Goal: Task Accomplishment & Management: Manage account settings

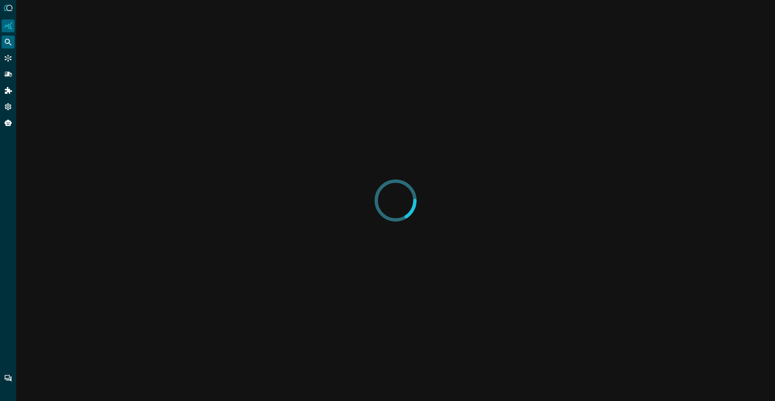
click at [9, 40] on icon "Federated Search" at bounding box center [8, 42] width 7 height 7
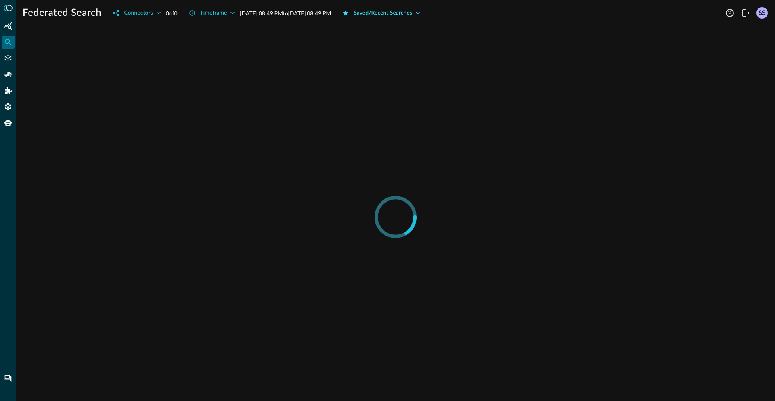
click at [418, 14] on button "Saved/Recent Searches" at bounding box center [382, 12] width 88 height 13
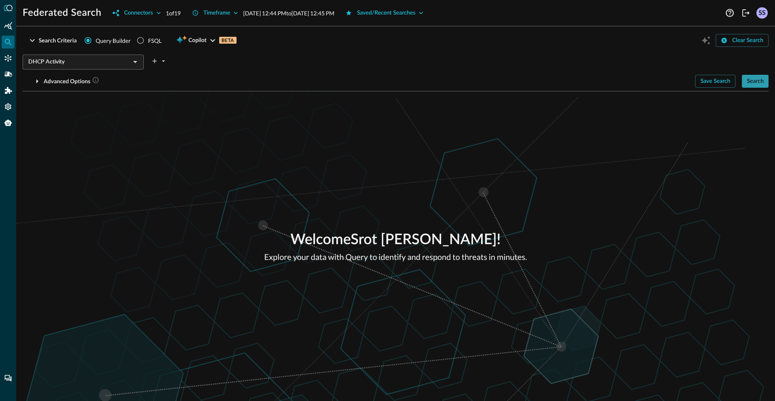
click at [755, 82] on button "Search" at bounding box center [755, 81] width 27 height 13
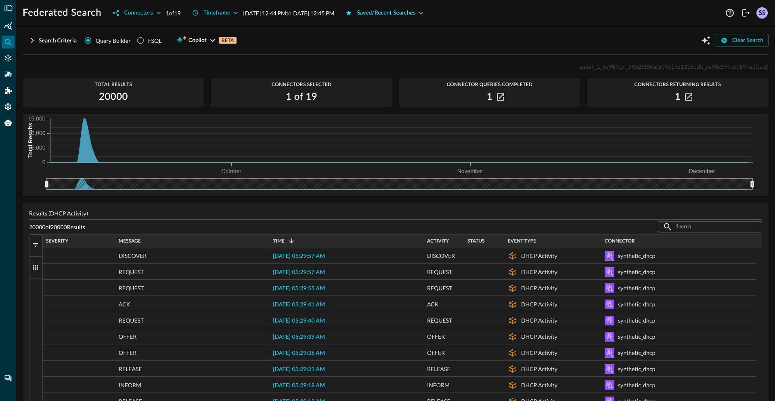
click at [428, 16] on button "Saved/Recent Searches" at bounding box center [385, 12] width 88 height 13
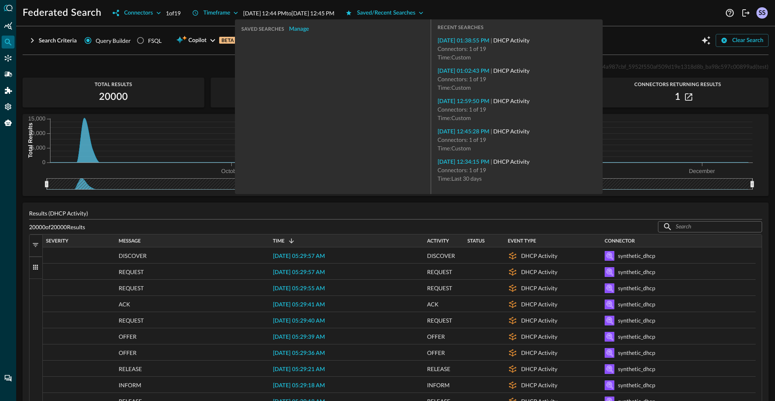
click at [608, 10] on div "Federated Search Connectors 1 of 19 Timeframe [DATE] 12:44 PM to [DATE] 12:45 P…" at bounding box center [373, 12] width 701 height 13
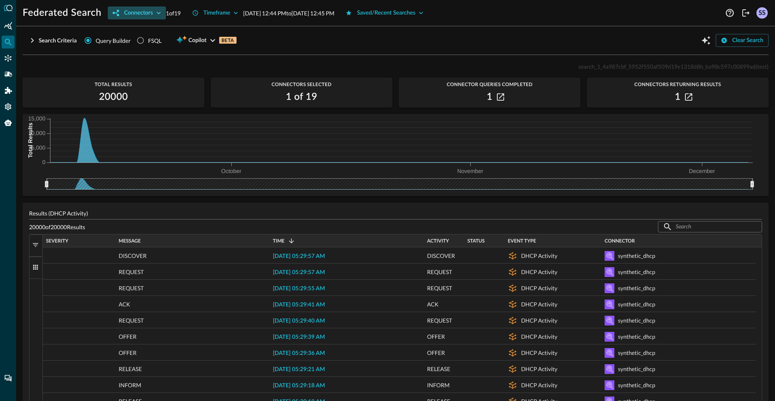
click at [142, 15] on button "Connectors" at bounding box center [137, 12] width 58 height 13
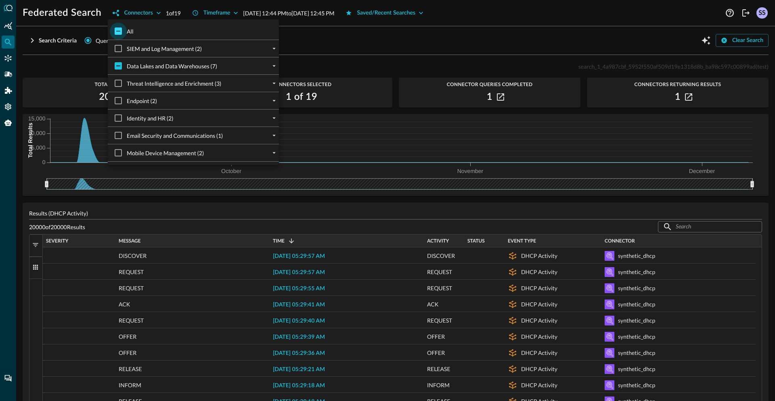
click at [122, 33] on input "All" at bounding box center [118, 31] width 17 height 17
checkbox input "true"
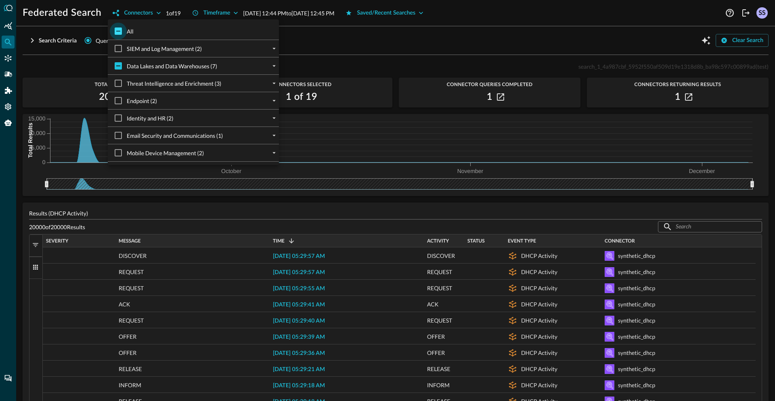
checkbox input "true"
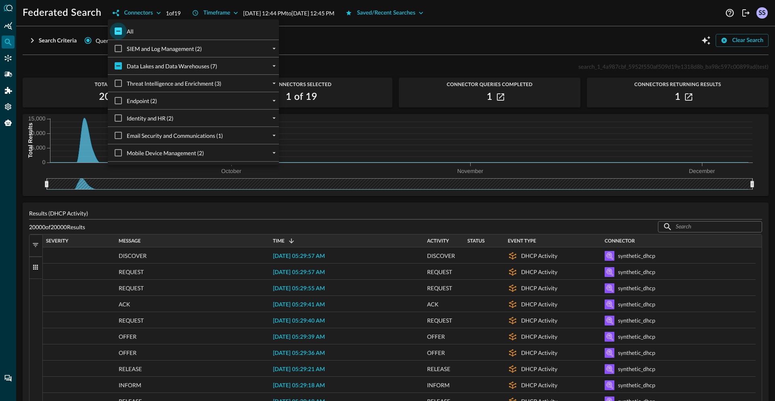
checkbox input "true"
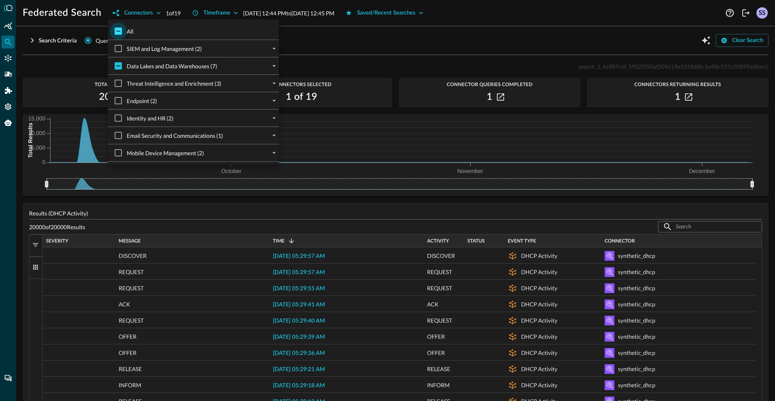
checkbox input "true"
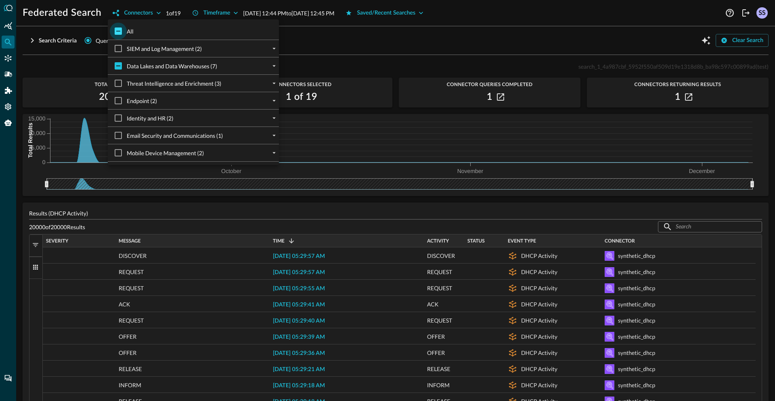
checkbox input "true"
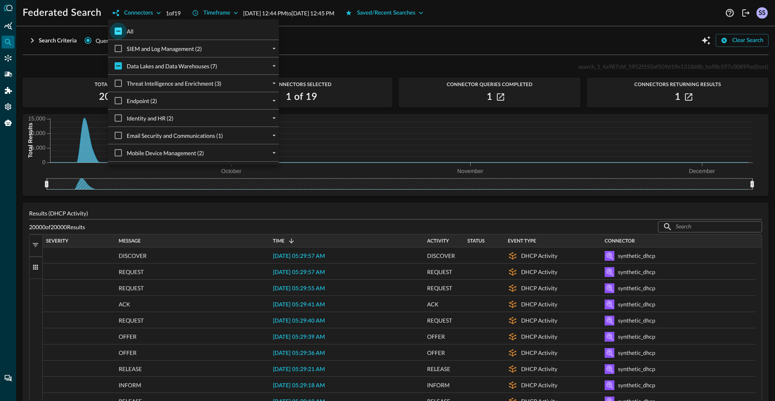
checkbox input "true"
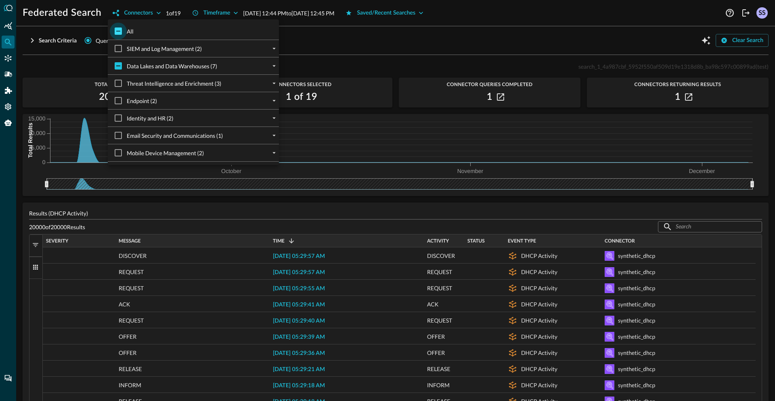
checkbox input "true"
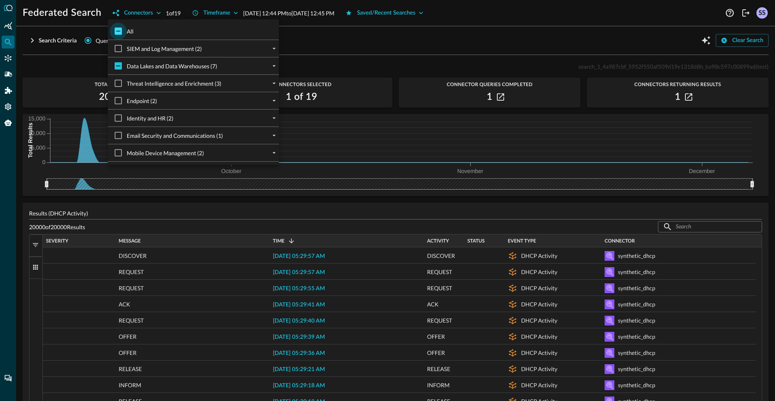
checkbox input "true"
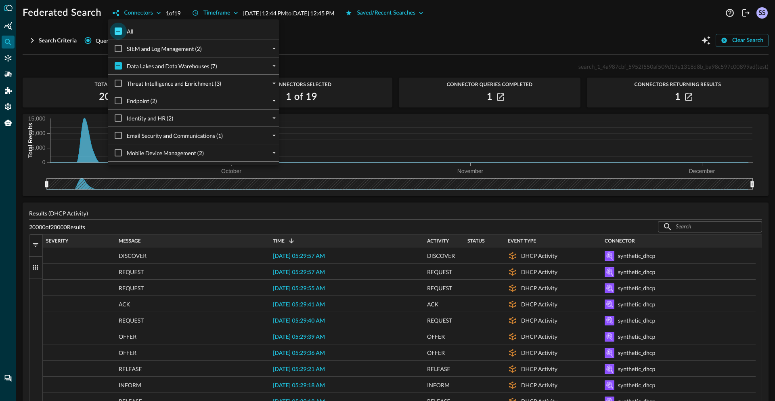
checkbox input "true"
click at [123, 34] on input "All" at bounding box center [118, 31] width 17 height 17
checkbox input "false"
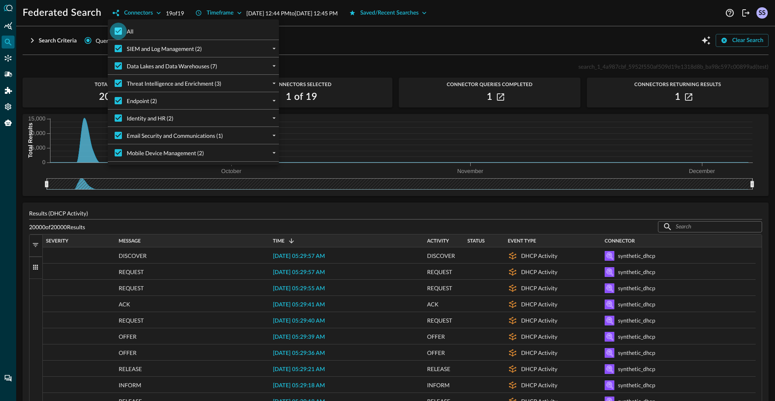
checkbox input "false"
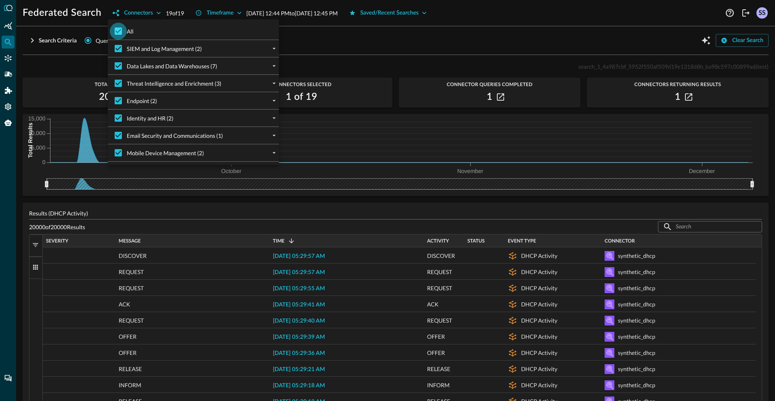
checkbox input "false"
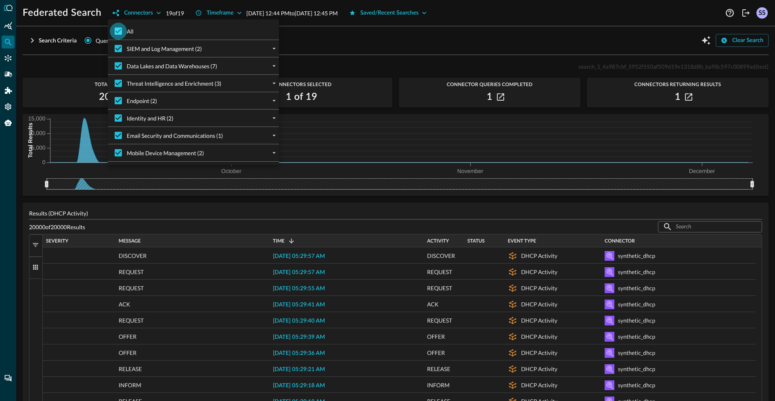
checkbox input "false"
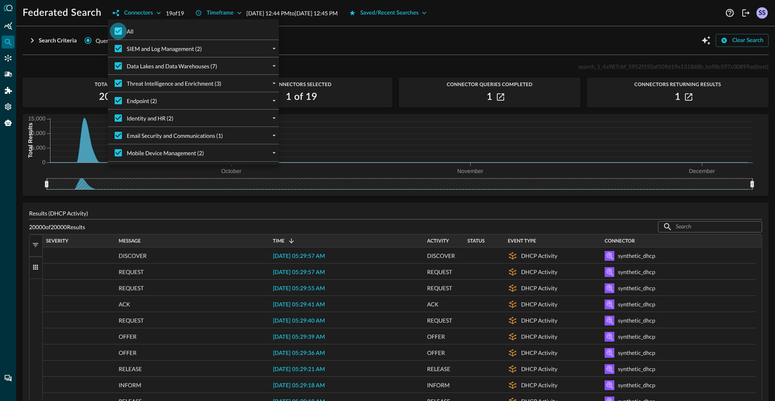
checkbox input "false"
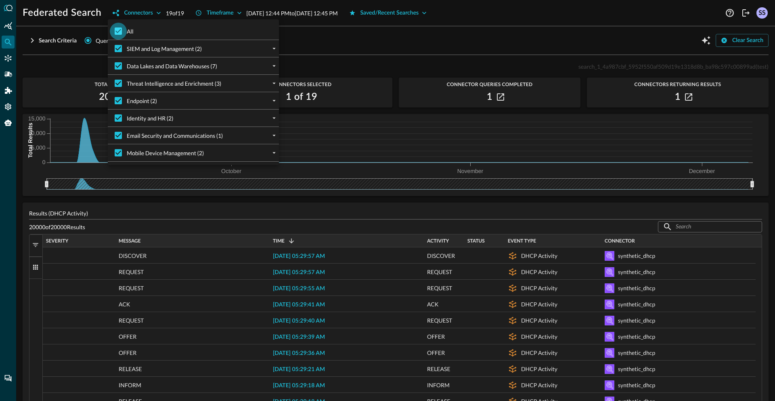
checkbox input "false"
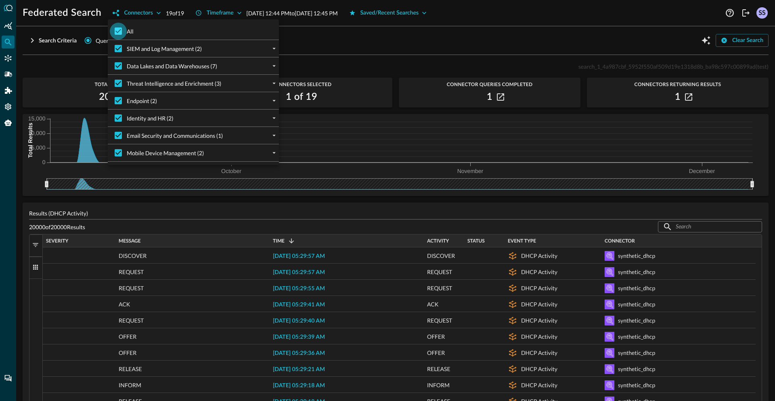
checkbox input "false"
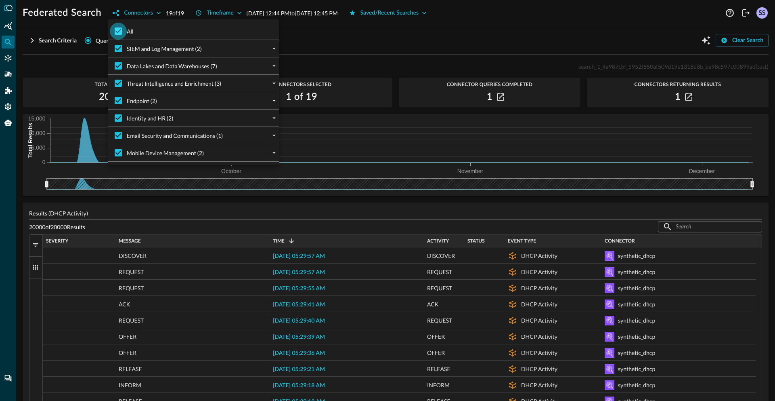
checkbox input "false"
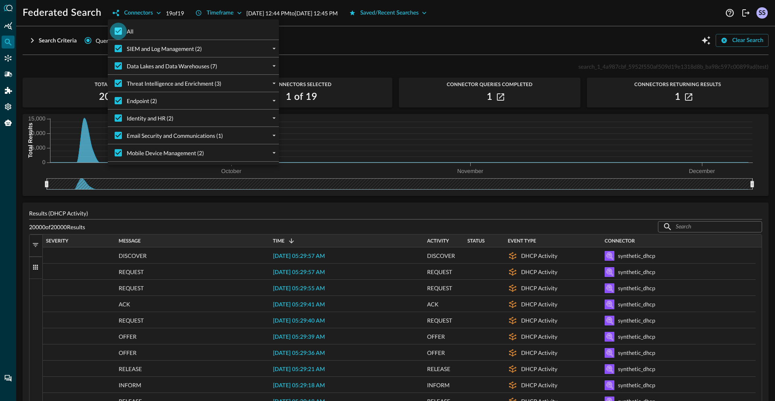
checkbox input "false"
click at [271, 64] on icon "expand" at bounding box center [274, 65] width 7 height 7
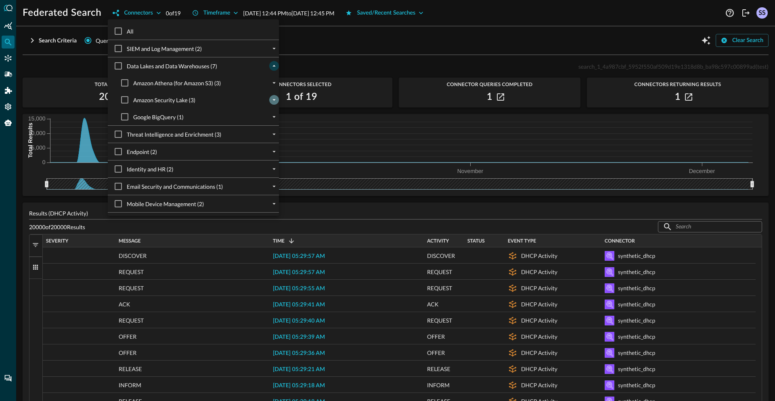
click at [269, 100] on button "expand" at bounding box center [274, 100] width 10 height 10
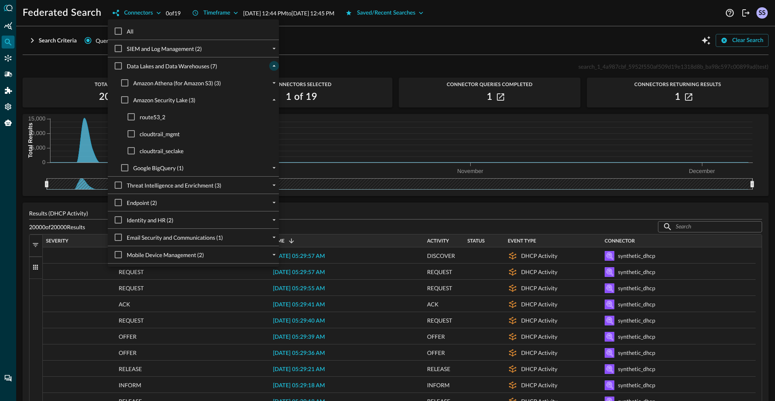
click at [81, 73] on div at bounding box center [387, 200] width 775 height 401
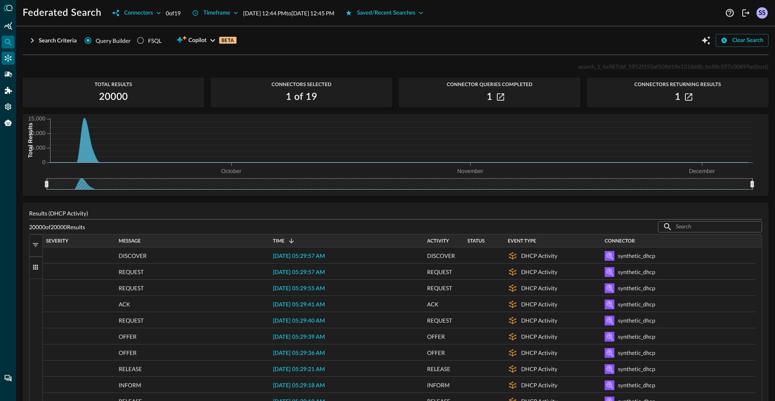
click at [12, 59] on div "Connectors" at bounding box center [8, 58] width 13 height 13
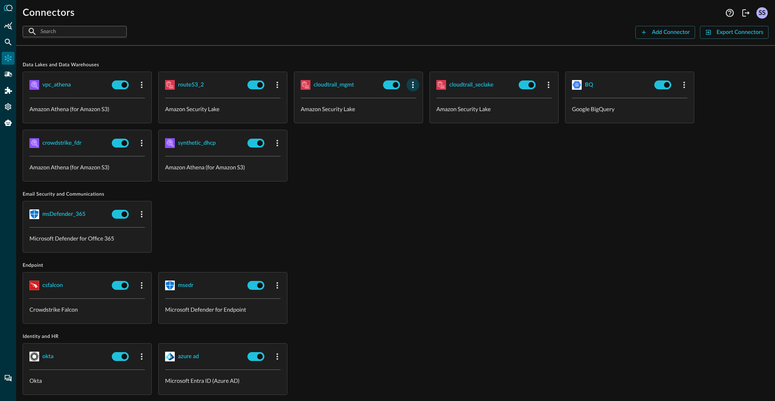
click at [415, 87] on icon "button" at bounding box center [413, 85] width 10 height 10
click at [411, 102] on li "Edit" at bounding box center [427, 102] width 41 height 16
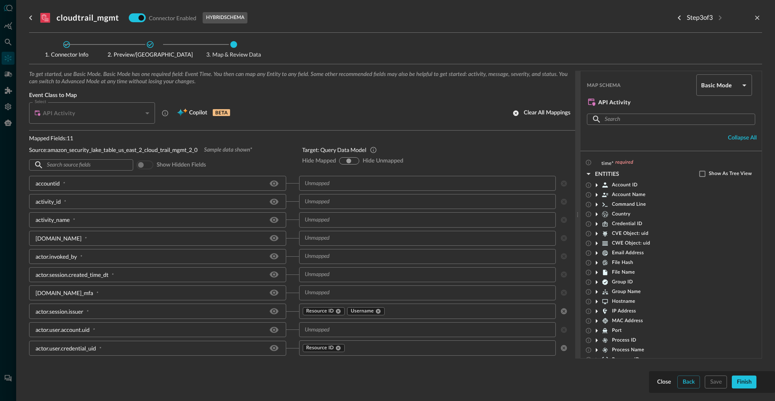
click at [69, 53] on span "Connector Info" at bounding box center [66, 55] width 69 height 6
click at [682, 383] on button "Back" at bounding box center [689, 381] width 23 height 13
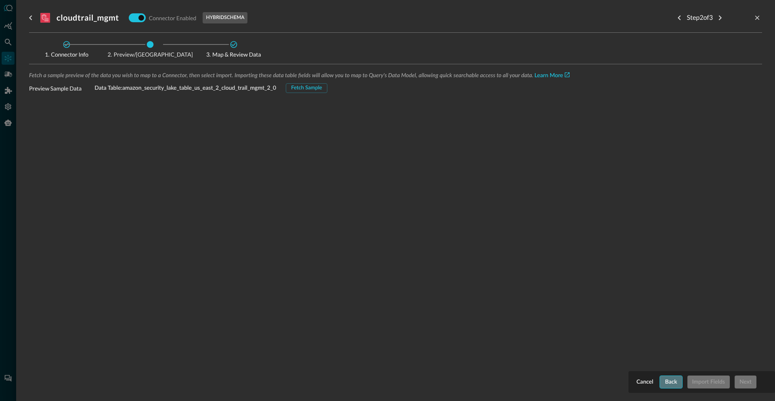
click at [677, 383] on button "Back" at bounding box center [671, 381] width 23 height 13
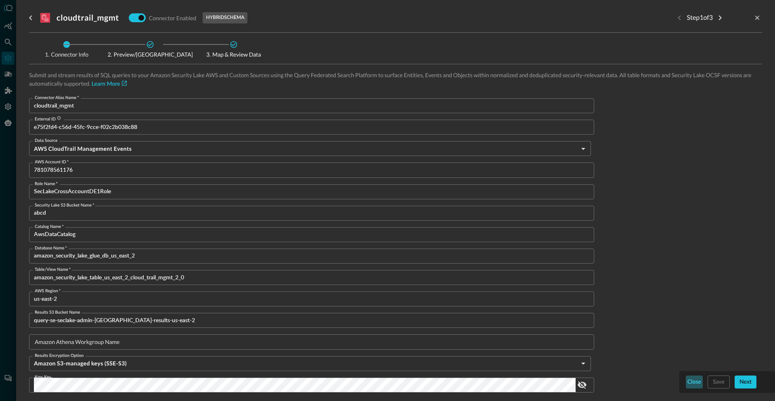
click at [693, 383] on button "Close" at bounding box center [694, 381] width 17 height 13
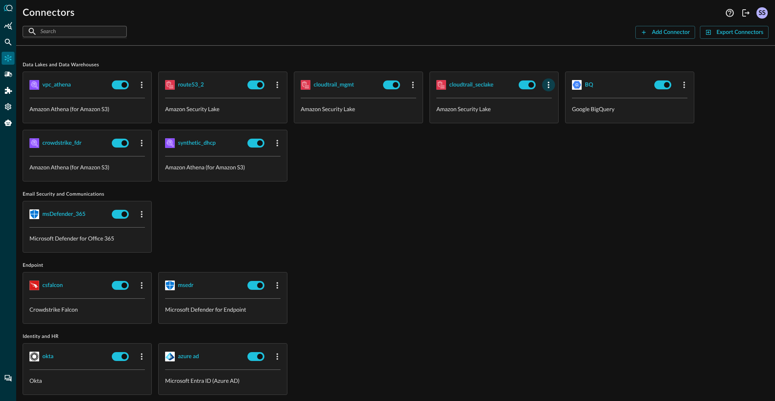
click at [546, 86] on icon "button" at bounding box center [549, 85] width 10 height 10
click at [550, 99] on icon at bounding box center [552, 102] width 7 height 7
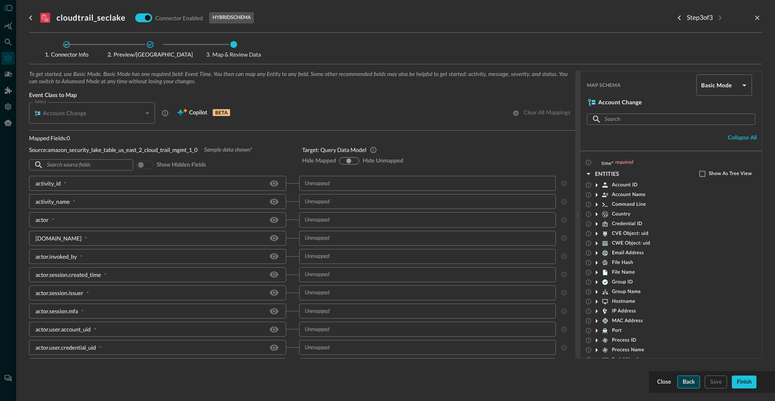
click at [694, 384] on button "Back" at bounding box center [689, 381] width 23 height 13
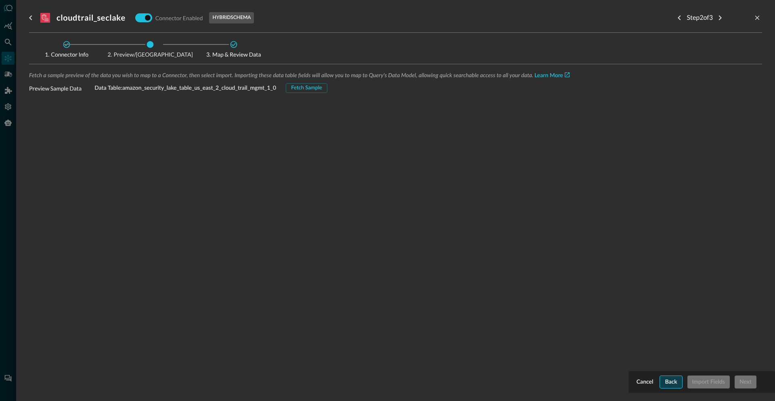
click at [694, 384] on div "Cancel Back Import Fields Next" at bounding box center [702, 381] width 134 height 13
click at [668, 382] on button "Back" at bounding box center [671, 381] width 23 height 13
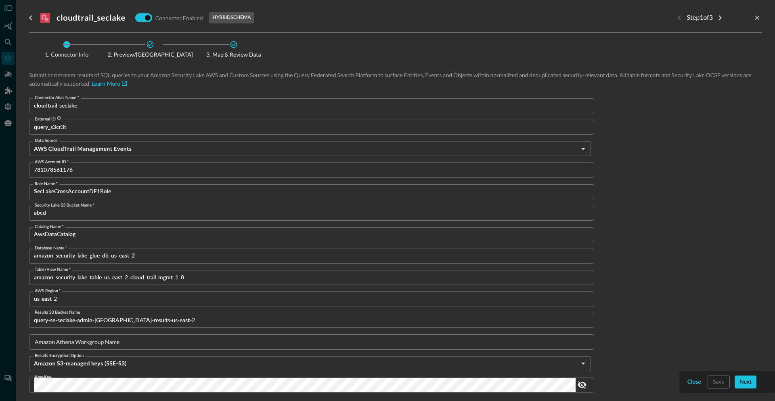
click at [691, 381] on button "Close" at bounding box center [694, 381] width 17 height 13
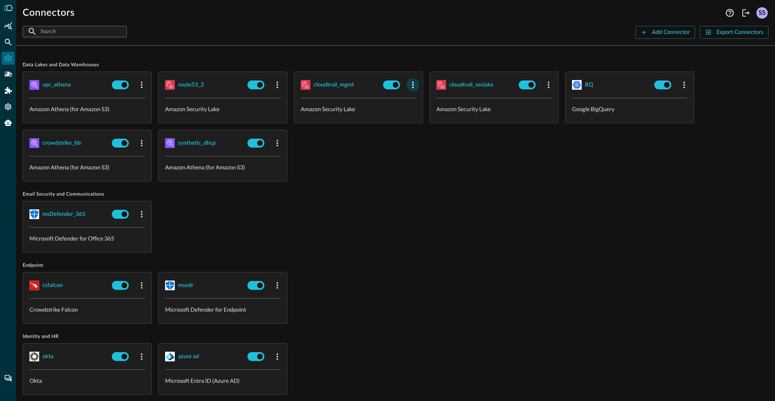
click at [412, 82] on icon "button" at bounding box center [413, 85] width 10 height 10
click at [419, 104] on icon at bounding box center [416, 102] width 7 height 7
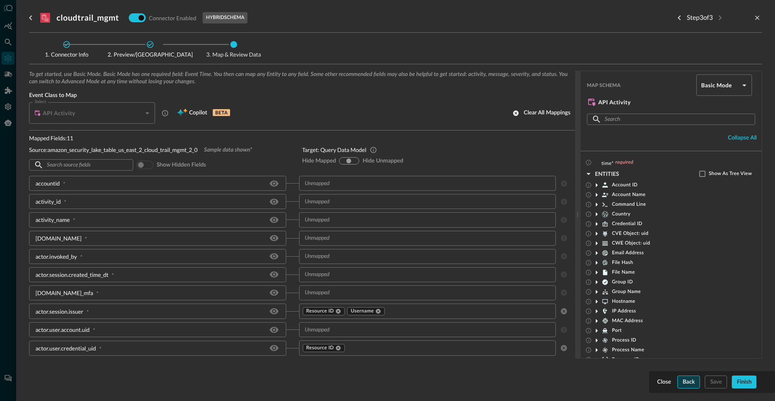
click at [692, 383] on button "Back" at bounding box center [689, 381] width 23 height 13
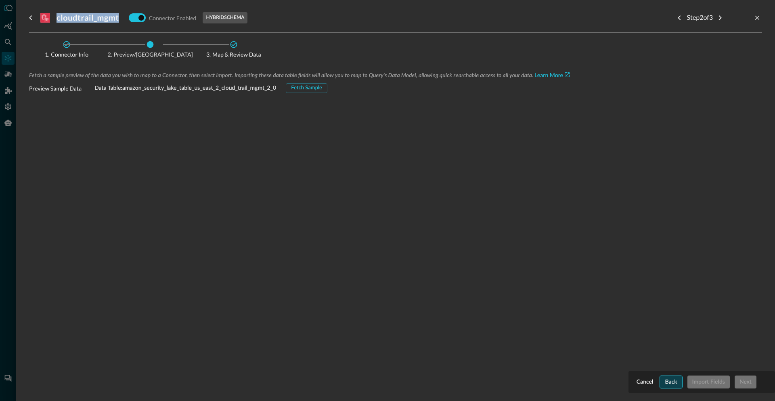
click at [692, 383] on div "Cancel Back Import Fields Next" at bounding box center [702, 381] width 134 height 13
click at [679, 384] on button "Back" at bounding box center [671, 381] width 23 height 13
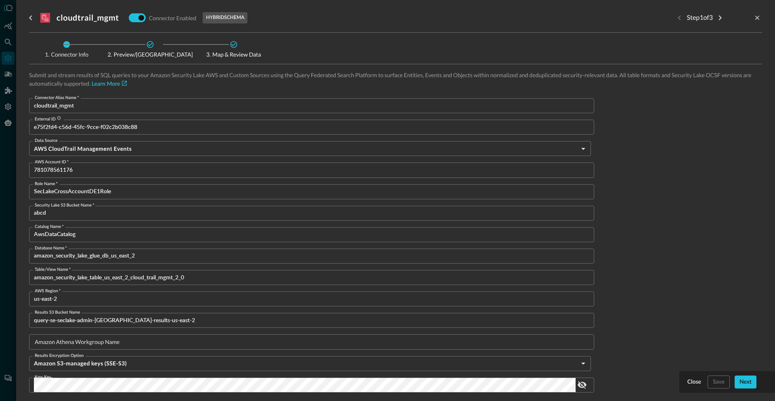
click at [87, 101] on input "cloudtrail_mgmt" at bounding box center [314, 105] width 560 height 15
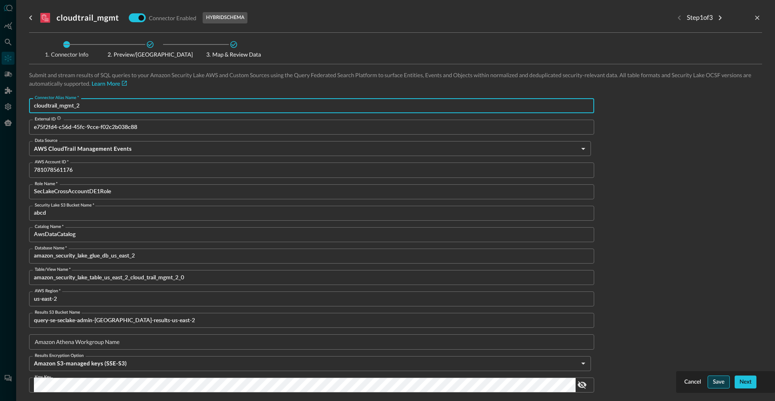
type input "cloudtrail_mgmt_2"
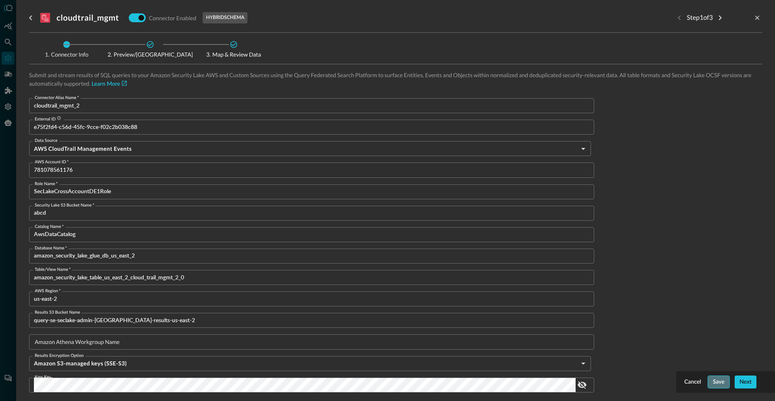
click at [716, 381] on button "Save" at bounding box center [719, 381] width 22 height 13
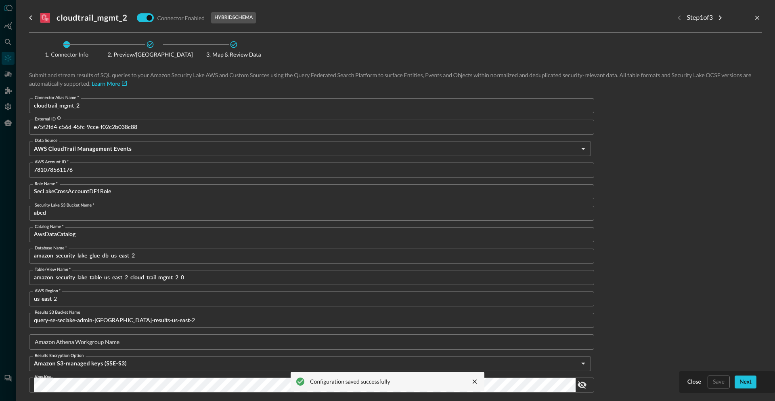
click at [6, 43] on div at bounding box center [387, 200] width 775 height 401
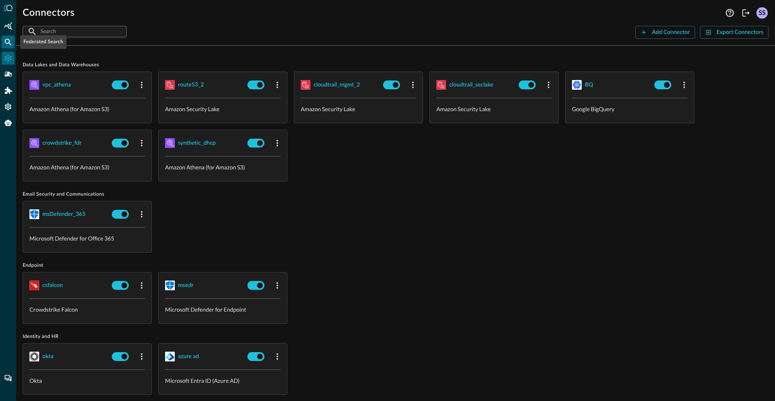
click at [10, 41] on icon "Federated Search" at bounding box center [8, 42] width 8 height 8
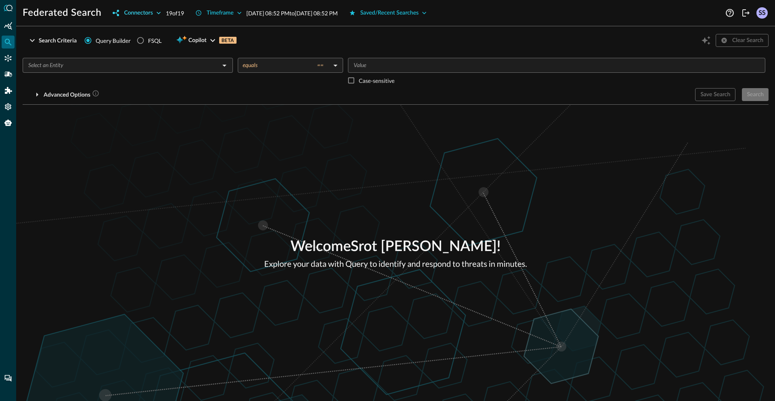
click at [137, 11] on button "Connectors" at bounding box center [137, 12] width 58 height 13
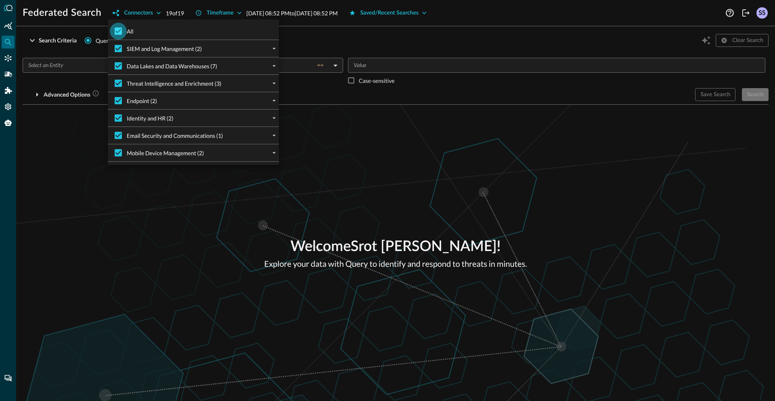
click at [124, 34] on input "All" at bounding box center [118, 31] width 17 height 17
checkbox input "false"
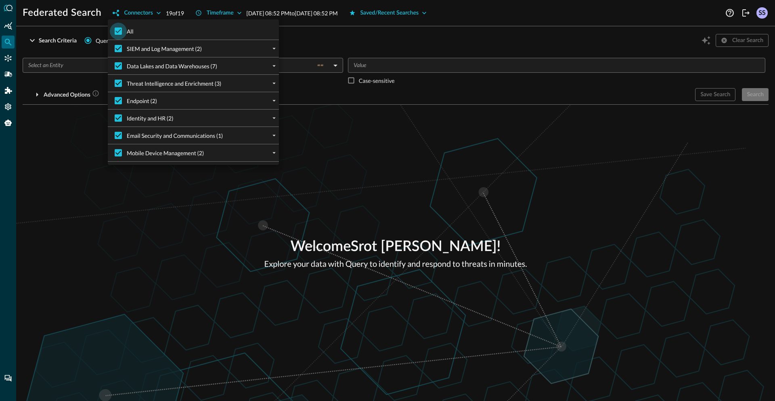
checkbox input "false"
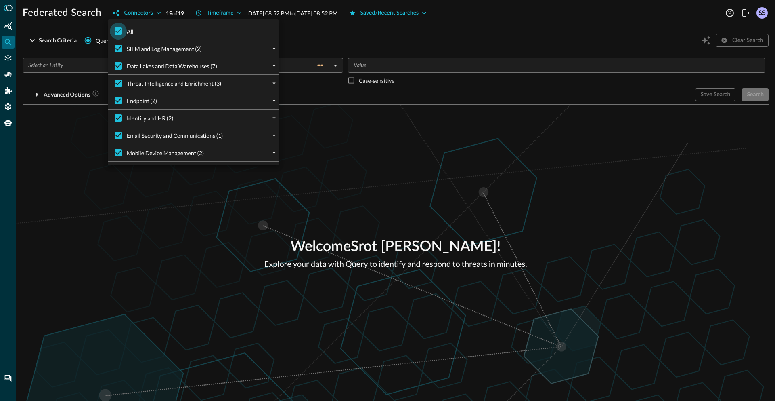
checkbox input "false"
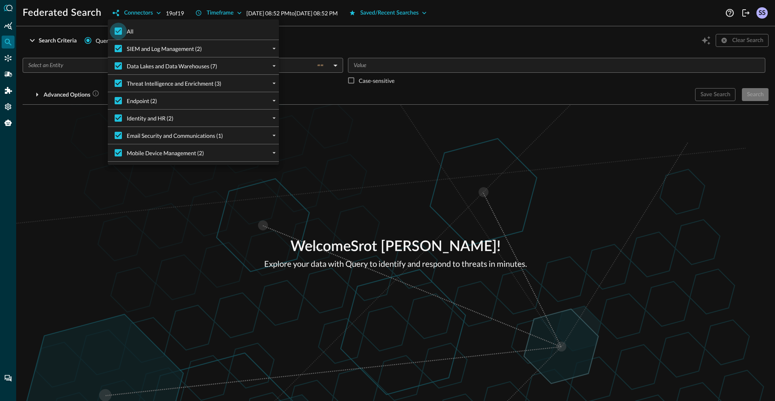
checkbox input "false"
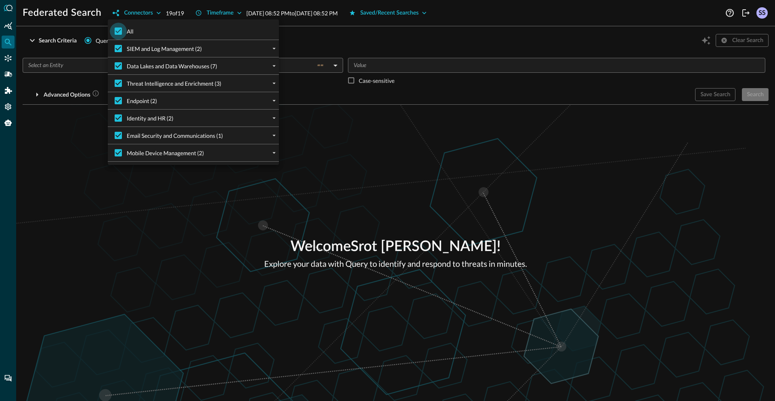
checkbox input "false"
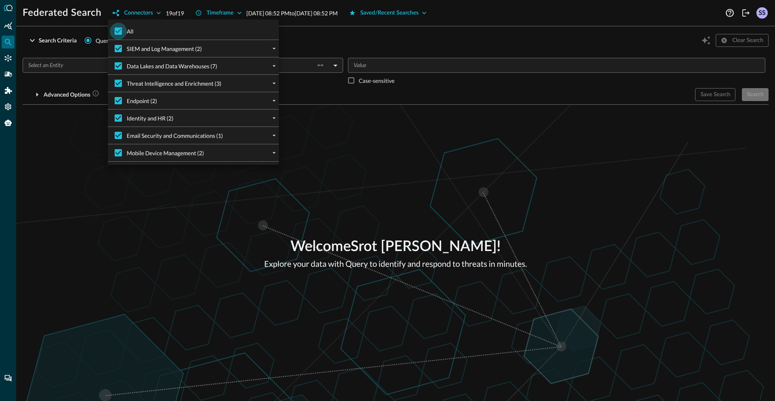
checkbox input "false"
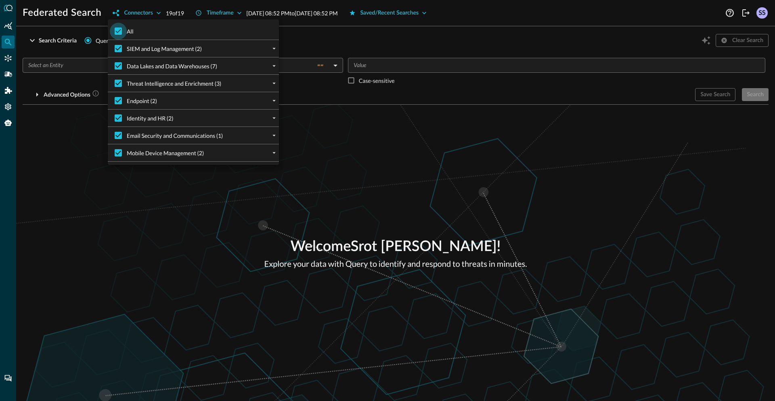
checkbox input "false"
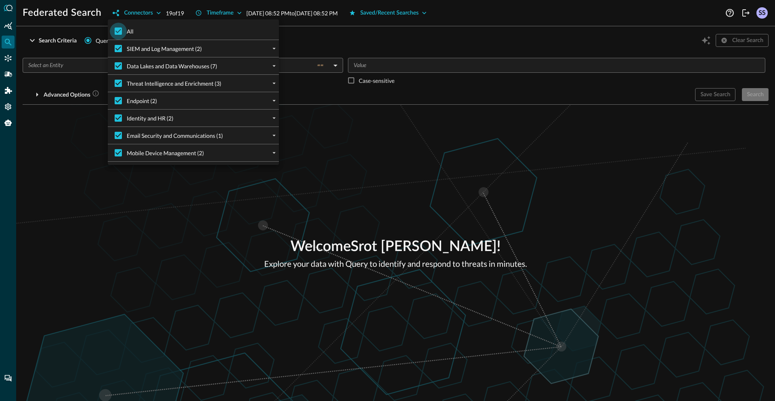
checkbox input "false"
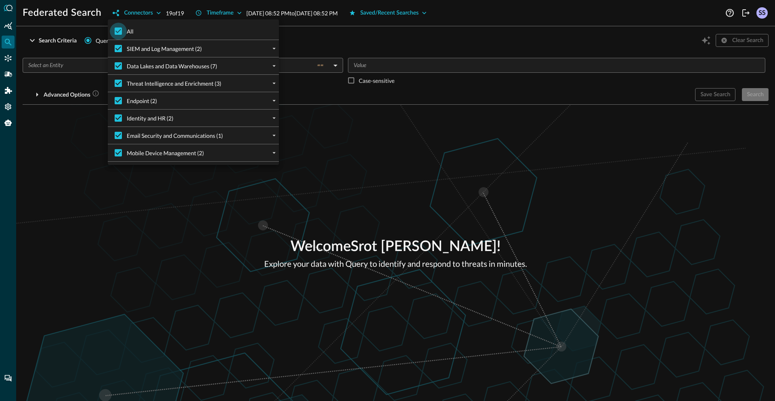
checkbox input "false"
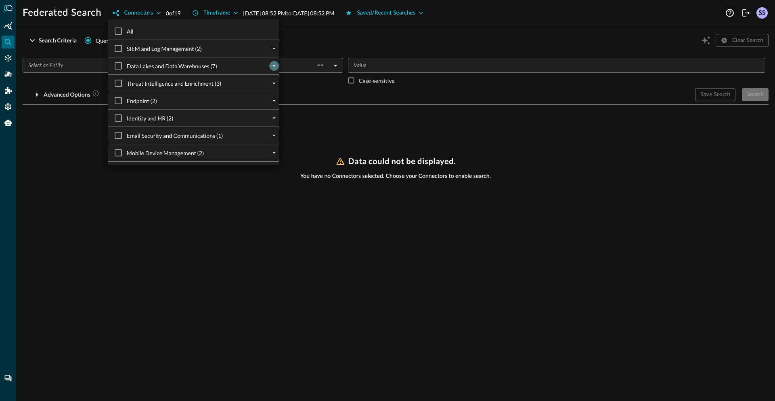
click at [273, 65] on icon "expand" at bounding box center [274, 66] width 3 height 2
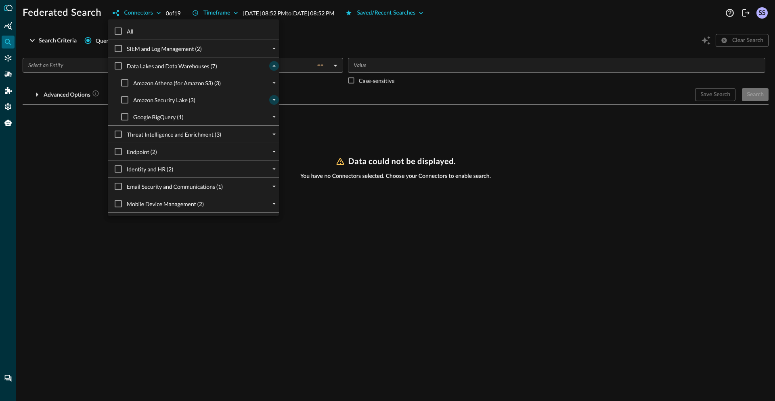
click at [271, 101] on icon "expand" at bounding box center [274, 99] width 7 height 7
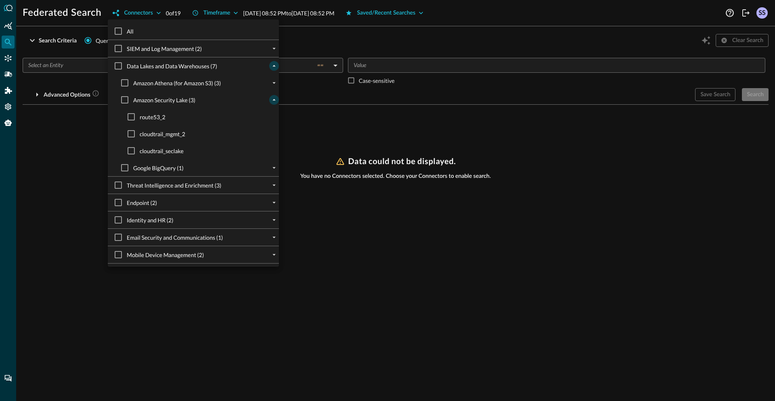
click at [174, 133] on span "cloudtrail_mgmt_2" at bounding box center [163, 134] width 46 height 8
click at [140, 133] on input "cloudtrail_mgmt_2" at bounding box center [131, 133] width 17 height 17
checkbox input "true"
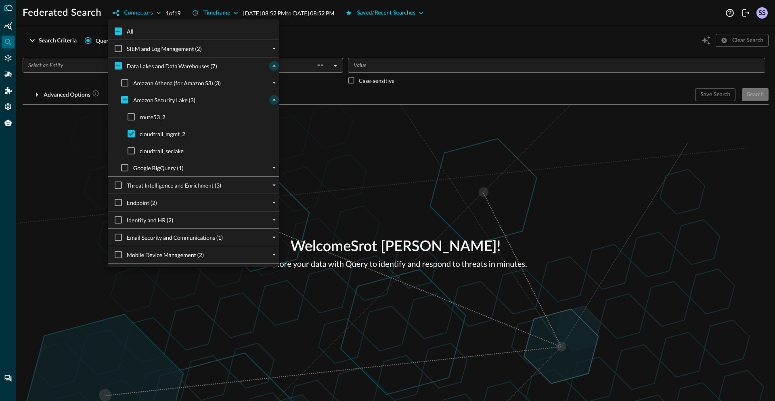
click at [364, 130] on div at bounding box center [387, 200] width 775 height 401
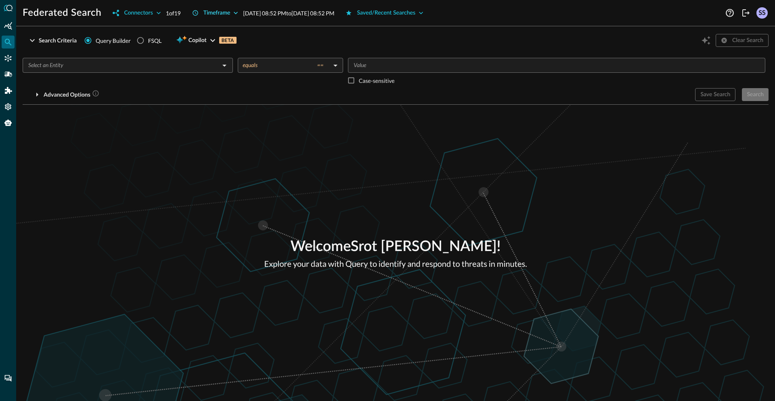
click at [225, 15] on button "Timeframe" at bounding box center [215, 12] width 56 height 13
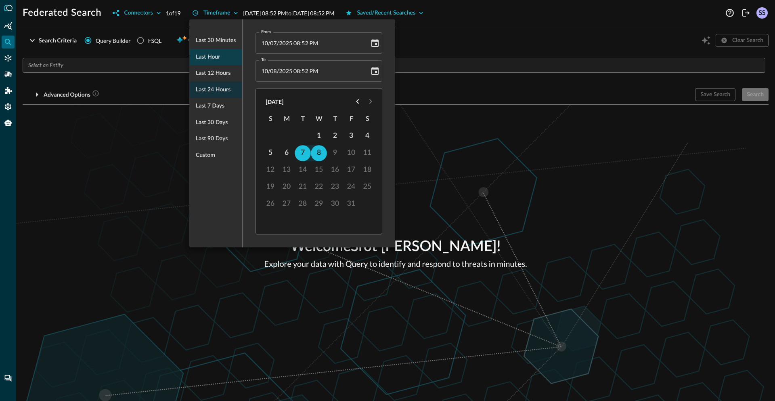
click at [213, 58] on span "Last hour" at bounding box center [208, 57] width 24 height 10
type input "[DATE] 07:52 PM"
click at [470, 99] on div at bounding box center [387, 200] width 775 height 401
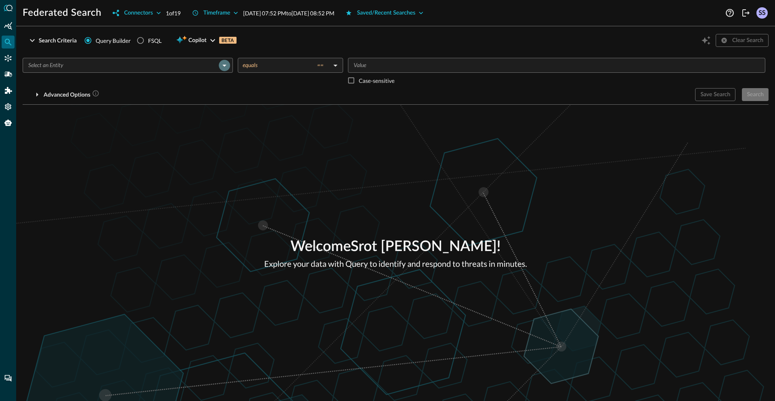
click at [228, 68] on icon "Open" at bounding box center [225, 66] width 10 height 10
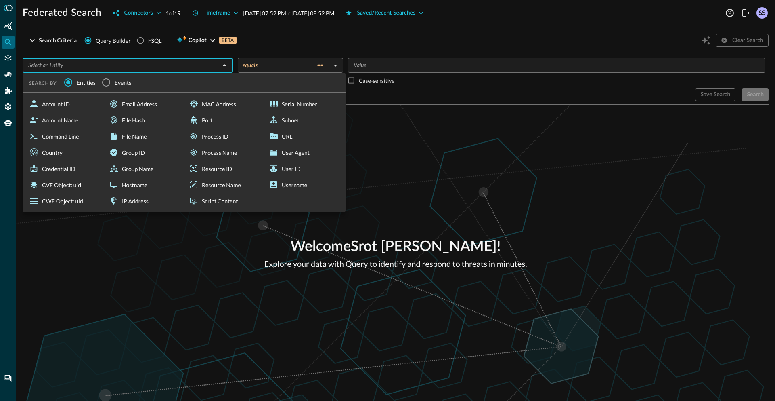
click at [120, 84] on span "Events" at bounding box center [123, 82] width 17 height 8
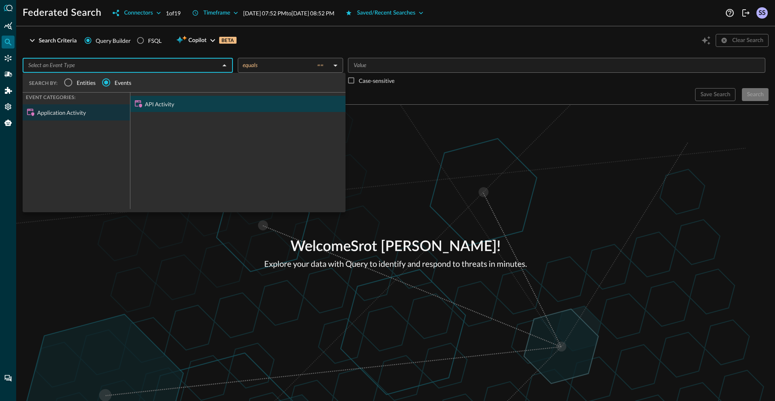
click at [151, 105] on div "API Activity" at bounding box center [237, 104] width 215 height 16
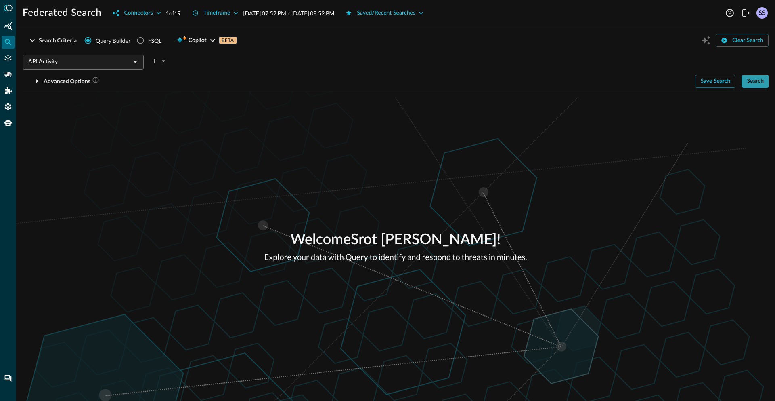
click at [749, 78] on button "Search" at bounding box center [755, 81] width 27 height 13
